Goal: Navigation & Orientation: Find specific page/section

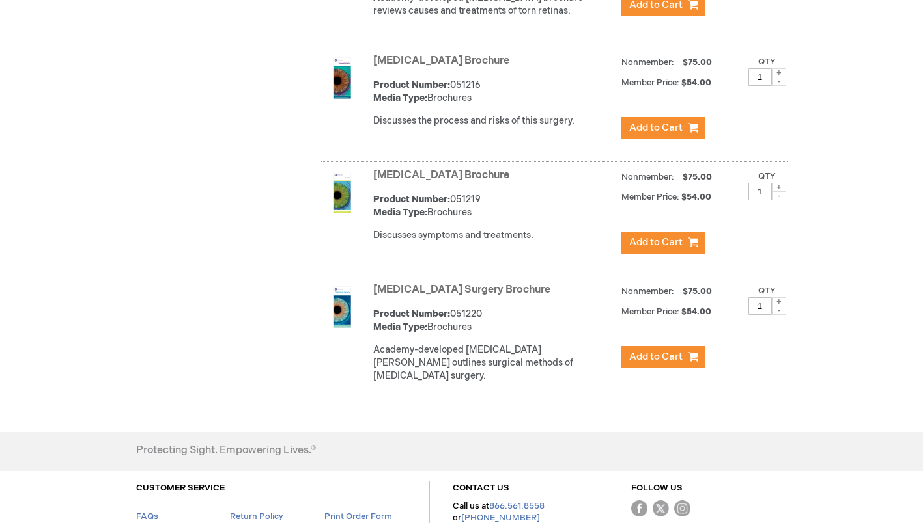
scroll to position [5654, 0]
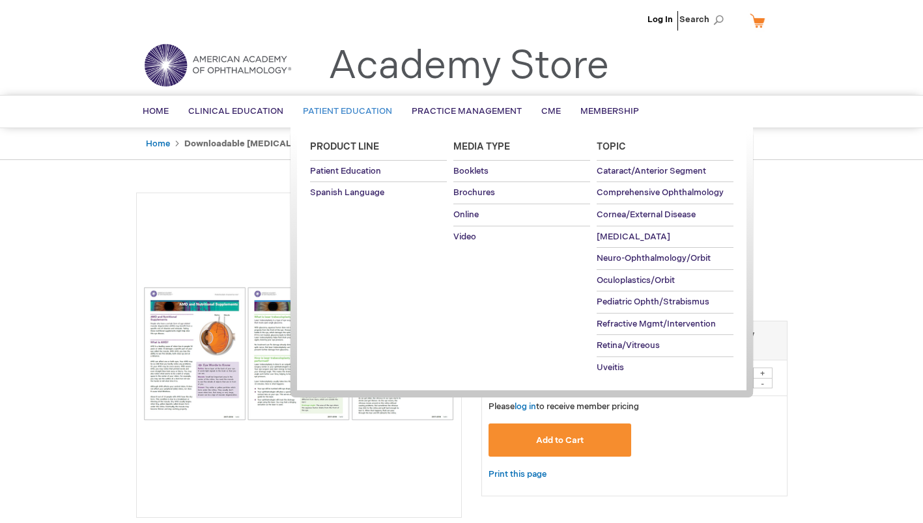
click at [353, 109] on span "Patient Education" at bounding box center [347, 111] width 89 height 10
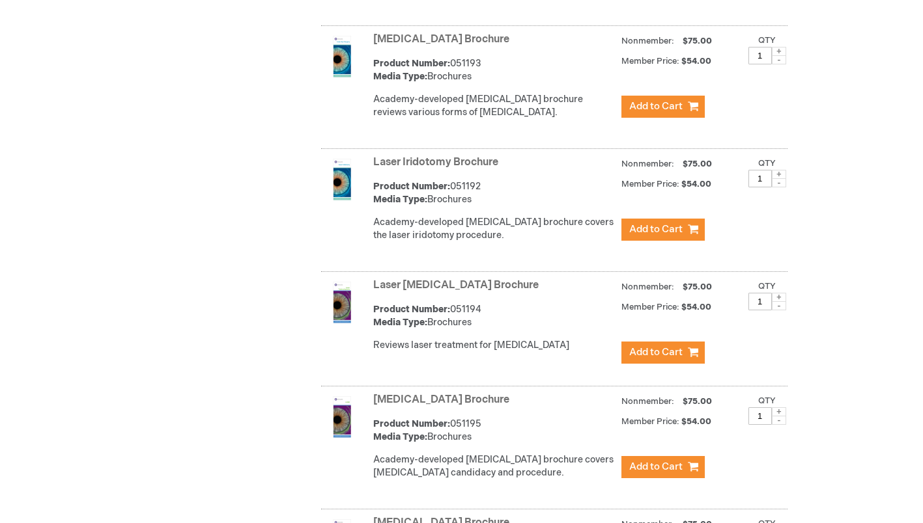
scroll to position [3493, 0]
